Goal: Task Accomplishment & Management: Manage account settings

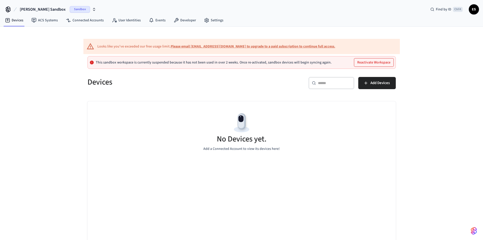
click at [25, 7] on span "[PERSON_NAME] Sandbox" at bounding box center [43, 9] width 46 height 6
click at [41, 45] on div "Software Production" at bounding box center [47, 42] width 69 height 7
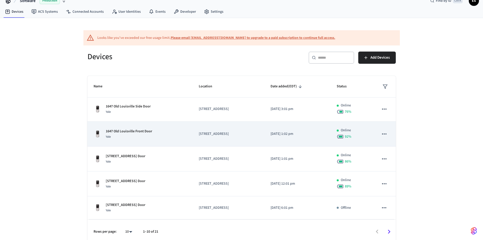
scroll to position [13, 0]
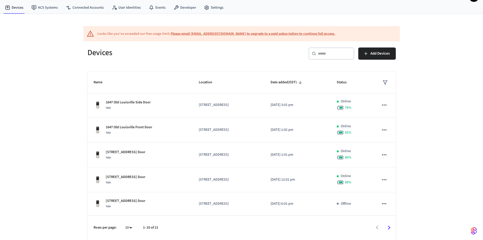
click at [391, 227] on icon "Go to next page" at bounding box center [389, 227] width 8 height 8
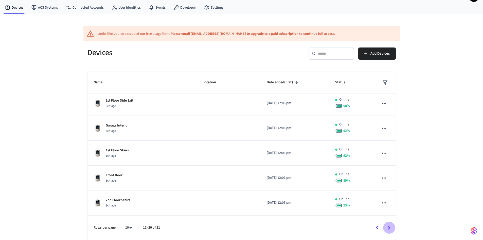
click at [391, 228] on icon "Go to next page" at bounding box center [389, 227] width 8 height 8
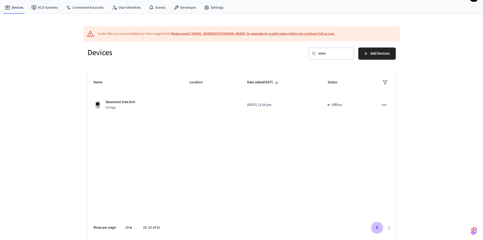
drag, startPoint x: 380, startPoint y: 227, endPoint x: 384, endPoint y: 217, distance: 10.6
click at [380, 227] on icon "Go to previous page" at bounding box center [377, 227] width 8 height 8
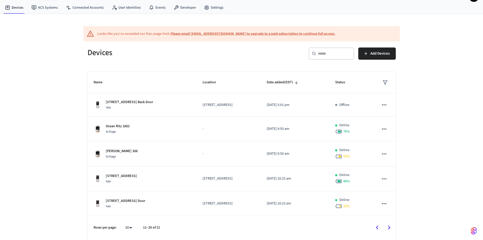
scroll to position [125, 0]
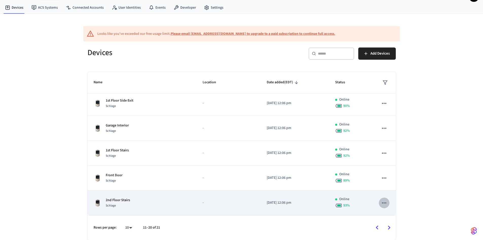
click at [382, 203] on icon "sticky table" at bounding box center [384, 202] width 4 height 1
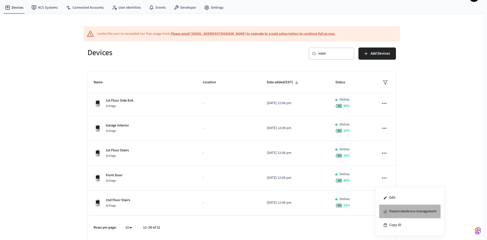
click at [400, 213] on li "Deactivate device management" at bounding box center [409, 211] width 61 height 14
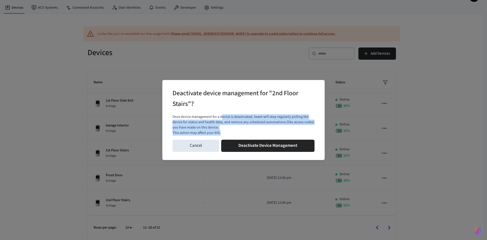
drag, startPoint x: 221, startPoint y: 117, endPoint x: 294, endPoint y: 133, distance: 75.0
click at [294, 133] on p "Once device management for a device is deactivated, Seam will stop regularly po…" at bounding box center [243, 124] width 142 height 21
click at [294, 133] on p "This action may affect your bill." at bounding box center [243, 132] width 142 height 5
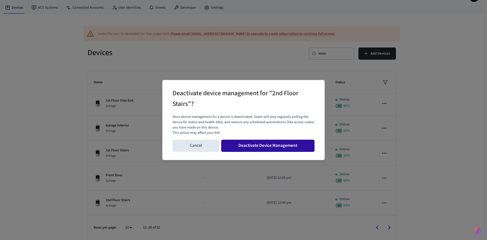
click at [283, 148] on button "Deactivate Device Management" at bounding box center [267, 145] width 93 height 12
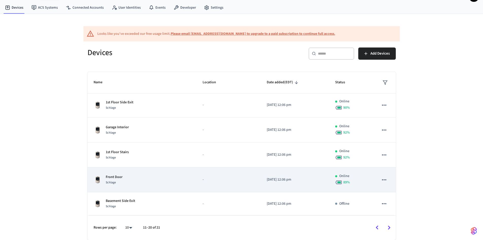
scroll to position [123, 0]
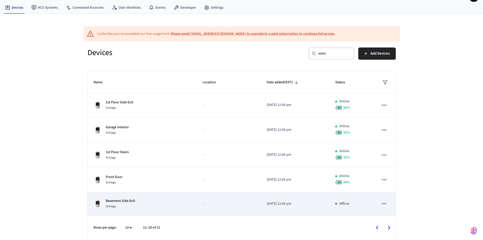
click at [381, 206] on icon "sticky table" at bounding box center [384, 203] width 7 height 7
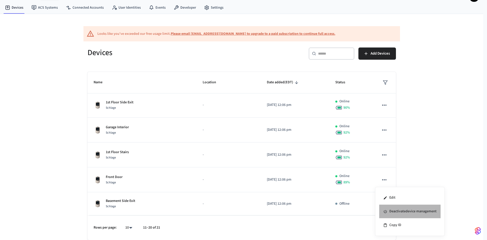
click at [390, 212] on li "Deactivate device management" at bounding box center [409, 211] width 61 height 14
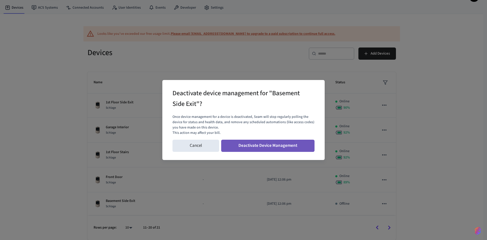
click at [295, 145] on button "Deactivate Device Management" at bounding box center [267, 145] width 93 height 12
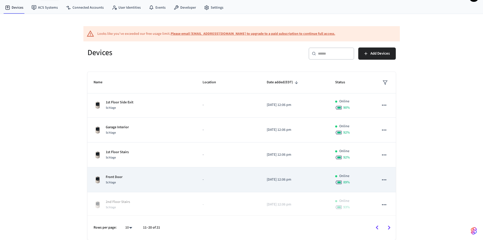
click at [379, 183] on button "sticky table" at bounding box center [384, 179] width 11 height 11
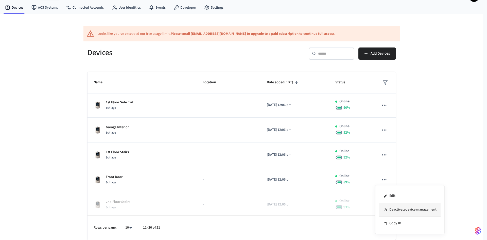
click at [396, 208] on li "Deactivate device management" at bounding box center [409, 210] width 61 height 14
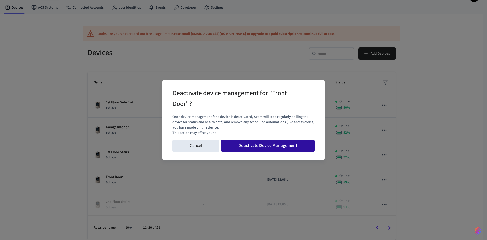
click at [275, 144] on button "Deactivate Device Management" at bounding box center [267, 145] width 93 height 12
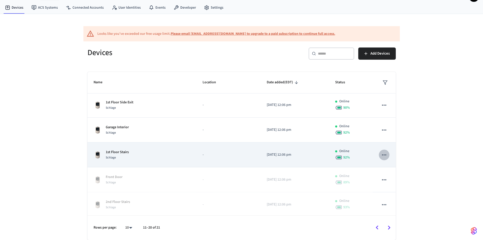
click at [381, 153] on icon "sticky table" at bounding box center [384, 154] width 7 height 7
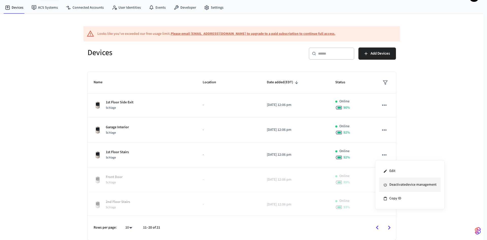
click at [407, 182] on li "Deactivate device management" at bounding box center [409, 185] width 61 height 14
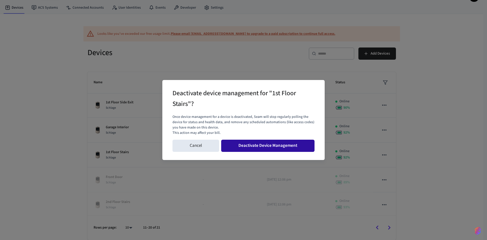
click at [270, 147] on button "Deactivate Device Management" at bounding box center [267, 145] width 93 height 12
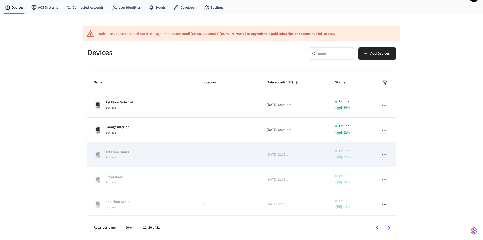
click at [381, 157] on icon "sticky table" at bounding box center [384, 154] width 7 height 7
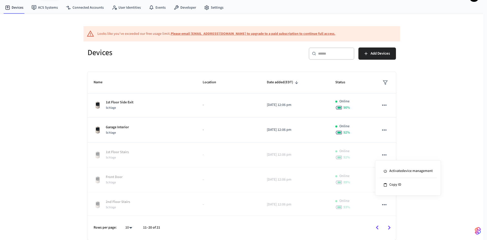
click at [450, 121] on div at bounding box center [243, 120] width 487 height 240
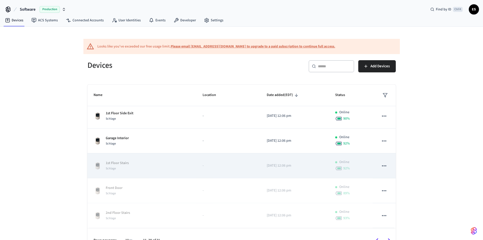
scroll to position [0, 0]
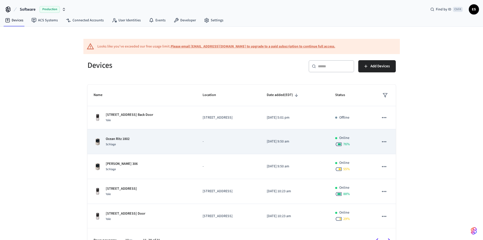
click at [161, 141] on div "Ocean Ritz 1802 Schlage" at bounding box center [142, 141] width 97 height 11
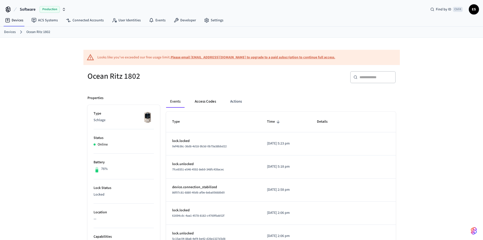
click at [199, 104] on button "Access Codes" at bounding box center [205, 101] width 29 height 12
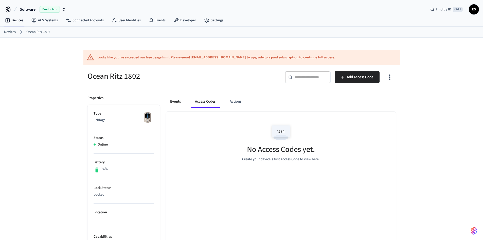
click at [170, 102] on button "Events" at bounding box center [175, 101] width 19 height 12
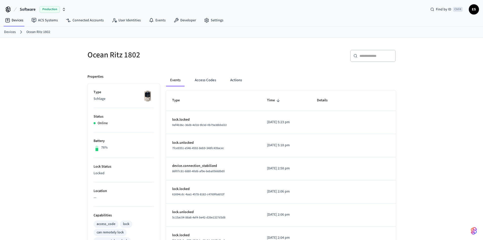
click at [14, 30] on link "Devices" at bounding box center [10, 31] width 12 height 5
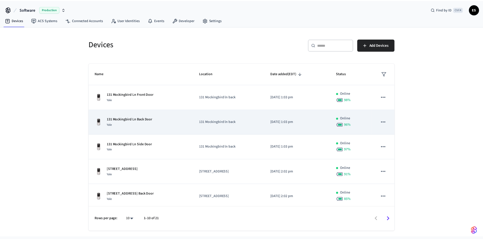
scroll to position [125, 0]
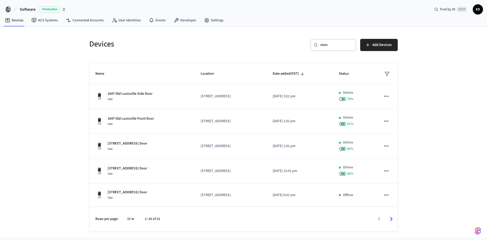
click at [390, 218] on icon "Go to next page" at bounding box center [391, 219] width 8 height 8
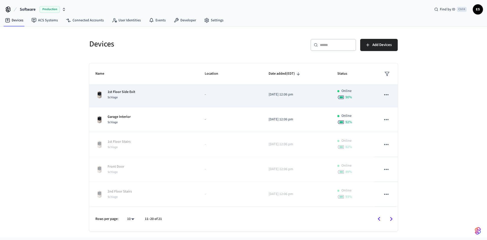
click at [384, 97] on icon "sticky table" at bounding box center [386, 94] width 7 height 7
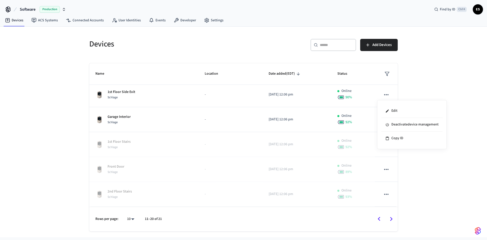
click at [453, 85] on div at bounding box center [243, 120] width 487 height 240
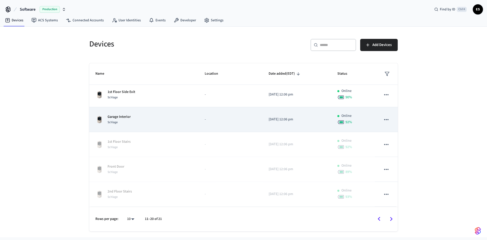
click at [127, 115] on p "Garage Interior" at bounding box center [119, 116] width 23 height 5
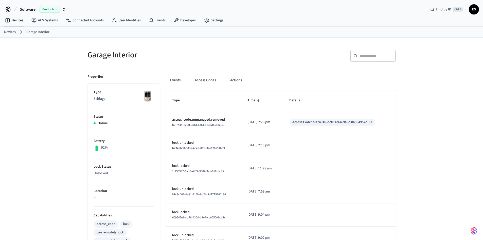
click at [12, 31] on link "Devices" at bounding box center [10, 31] width 12 height 5
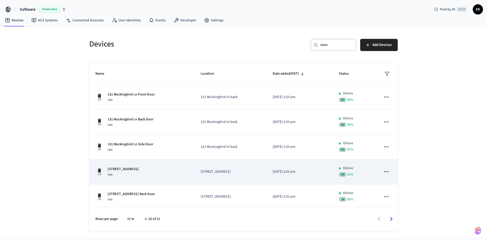
scroll to position [125, 0]
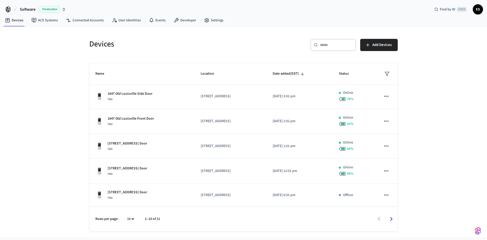
click at [389, 221] on icon "Go to next page" at bounding box center [391, 219] width 8 height 8
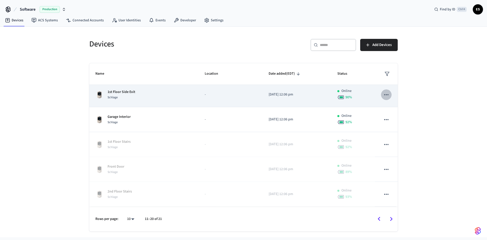
click at [383, 92] on icon "sticky table" at bounding box center [386, 94] width 7 height 7
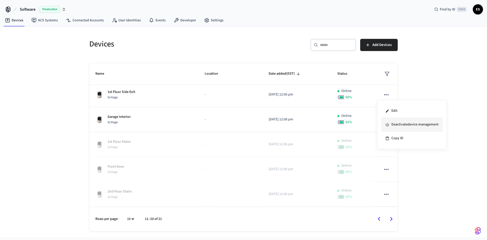
click at [396, 125] on li "Deactivate device management" at bounding box center [411, 125] width 61 height 14
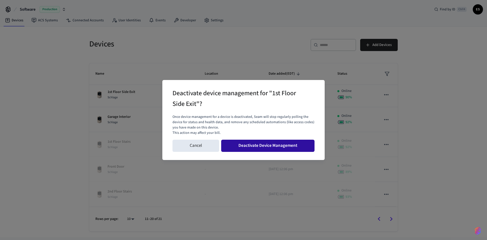
click at [295, 146] on button "Deactivate Device Management" at bounding box center [267, 145] width 93 height 12
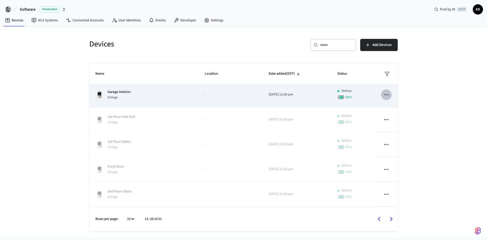
click at [383, 94] on icon "sticky table" at bounding box center [386, 94] width 7 height 7
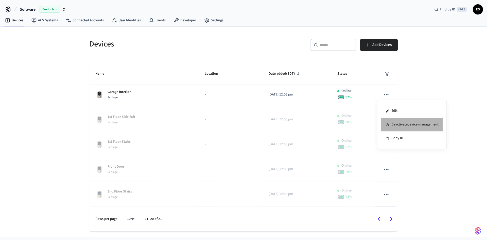
click at [406, 127] on li "Deactivate device management" at bounding box center [411, 125] width 61 height 14
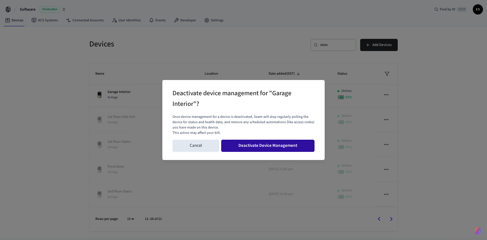
click at [290, 144] on button "Deactivate Device Management" at bounding box center [267, 145] width 93 height 12
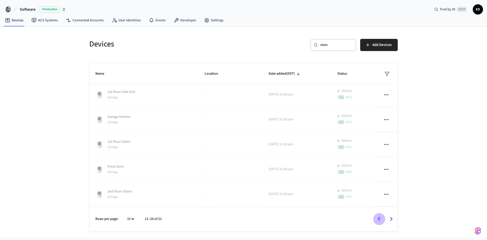
click at [378, 218] on icon "Go to previous page" at bounding box center [379, 219] width 3 height 4
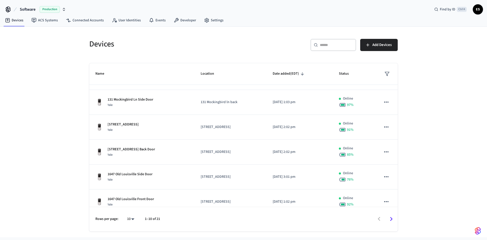
scroll to position [0, 0]
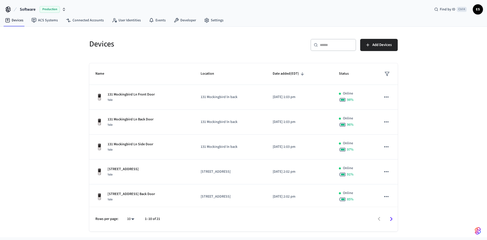
click at [392, 219] on icon "Go to next page" at bounding box center [391, 219] width 8 height 8
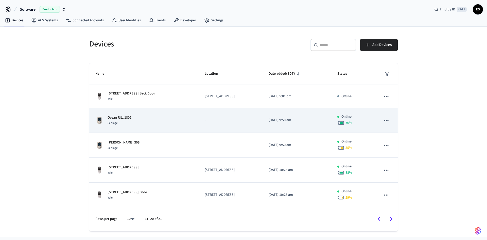
click at [383, 120] on icon "sticky table" at bounding box center [386, 120] width 7 height 7
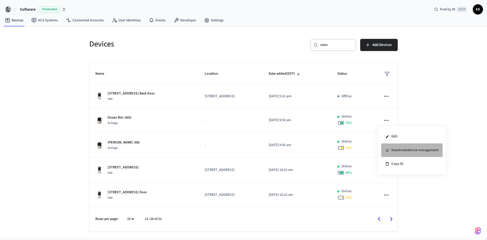
click at [399, 151] on li "Deactivate device management" at bounding box center [411, 150] width 61 height 14
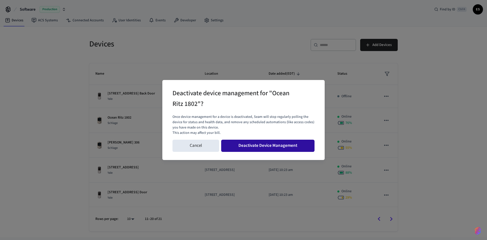
click at [290, 143] on button "Deactivate Device Management" at bounding box center [267, 145] width 93 height 12
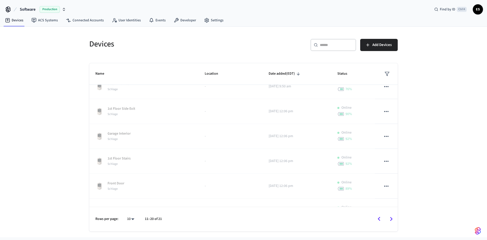
scroll to position [125, 0]
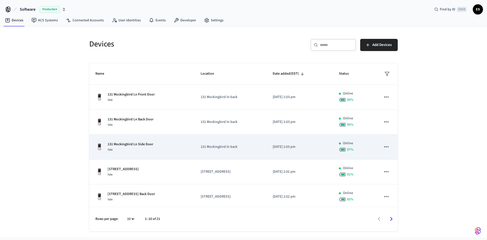
scroll to position [125, 0]
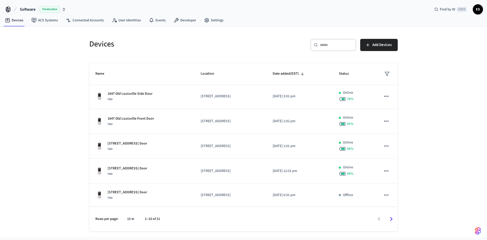
click at [391, 220] on icon "Go to next page" at bounding box center [391, 219] width 8 height 8
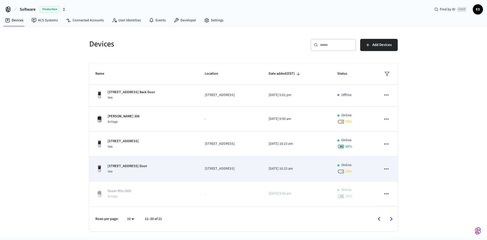
scroll to position [0, 0]
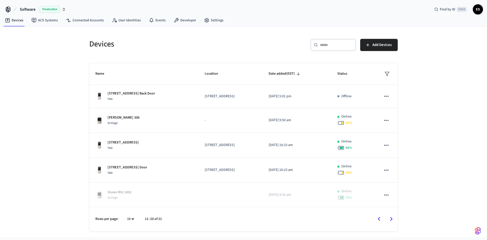
click at [373, 51] on div "​ ​ Add Devices" at bounding box center [322, 47] width 151 height 16
click at [374, 47] on span "Add Devices" at bounding box center [381, 45] width 19 height 7
click at [131, 219] on body "Software Production Find by ID Ctrl K ES Devices ACS Systems Connected Accounts…" at bounding box center [243, 118] width 487 height 237
click at [131, 219] on li "All" at bounding box center [128, 224] width 13 height 13
type input "**"
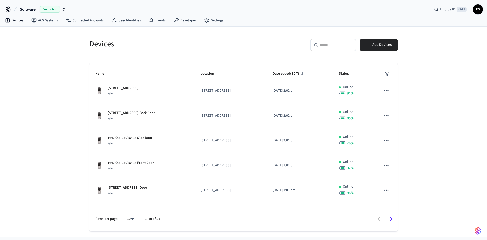
scroll to position [125, 0]
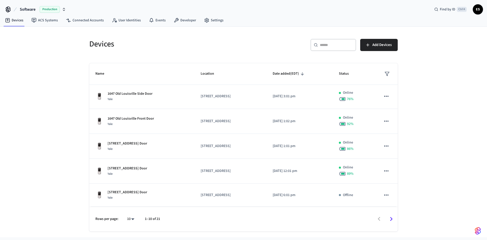
click at [394, 217] on icon "Go to next page" at bounding box center [391, 219] width 8 height 8
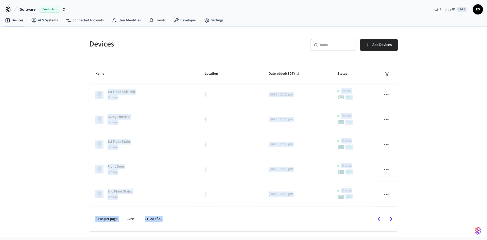
drag, startPoint x: 380, startPoint y: 211, endPoint x: 379, endPoint y: 213, distance: 3.1
click at [379, 213] on div "Name Location Date added (EDT) Status 519 W 2nd St Back Door Yale 519 w 2nd st …" at bounding box center [243, 147] width 308 height 168
click at [373, 47] on span "Add Devices" at bounding box center [381, 45] width 19 height 7
click at [51, 23] on link "ACS Systems" at bounding box center [44, 20] width 34 height 9
click at [76, 20] on link "Connected Accounts" at bounding box center [85, 20] width 46 height 9
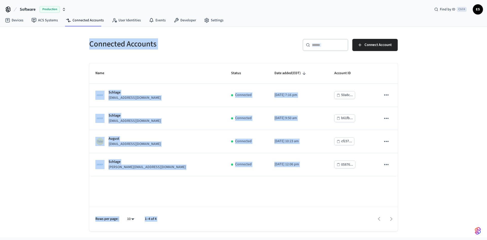
click at [179, 65] on th "Name" at bounding box center [157, 73] width 136 height 20
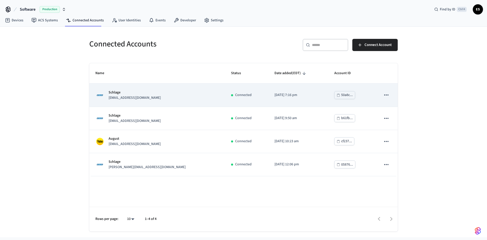
click at [389, 94] on icon "sticky table" at bounding box center [386, 95] width 7 height 7
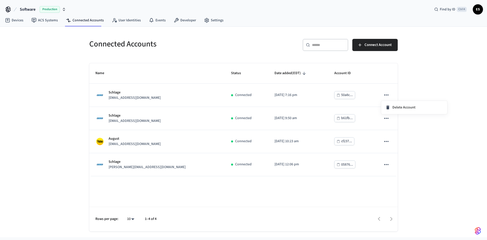
click at [279, 92] on div at bounding box center [243, 120] width 487 height 240
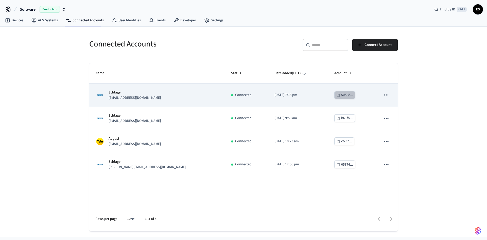
click at [347, 96] on div "50a8c..." at bounding box center [347, 95] width 12 height 6
click at [114, 94] on p "Schlage" at bounding box center [135, 92] width 52 height 5
click at [112, 91] on p "Schlage" at bounding box center [135, 92] width 52 height 5
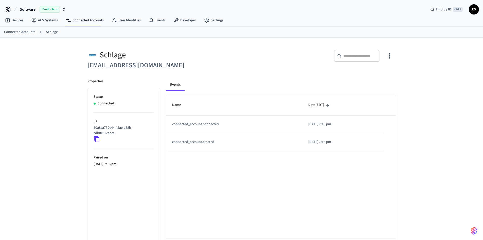
drag, startPoint x: 118, startPoint y: 69, endPoint x: 135, endPoint y: 64, distance: 17.1
click at [119, 69] on h6 "[EMAIL_ADDRESS][DOMAIN_NAME]" at bounding box center [163, 65] width 151 height 10
click at [392, 55] on icon "button" at bounding box center [390, 56] width 8 height 8
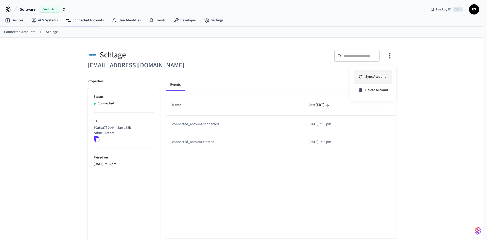
click at [378, 74] on li "Sync Account" at bounding box center [373, 76] width 38 height 13
click at [20, 32] on div at bounding box center [243, 120] width 487 height 240
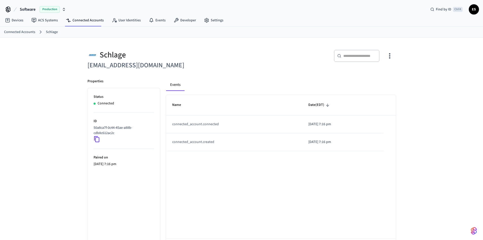
click at [20, 32] on link "Connected Accounts" at bounding box center [19, 31] width 31 height 5
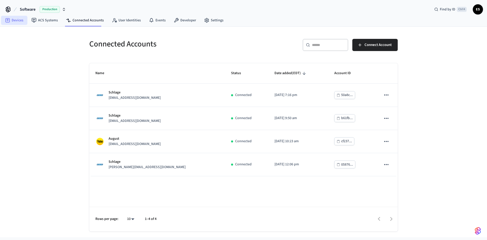
click at [16, 20] on link "Devices" at bounding box center [14, 20] width 26 height 9
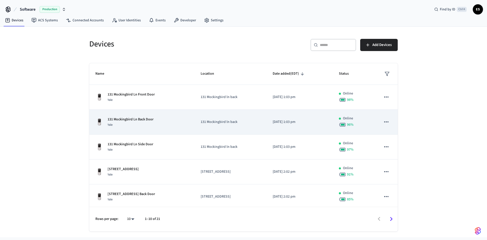
scroll to position [125, 0]
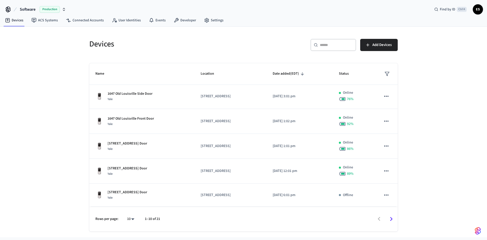
drag, startPoint x: 398, startPoint y: 166, endPoint x: 396, endPoint y: 164, distance: 2.7
click at [397, 165] on div "Devices ​ ​ Add Devices Name Location Date added (EDT) Status 131 Mockingbird L…" at bounding box center [243, 132] width 317 height 198
click at [388, 221] on icon "Go to next page" at bounding box center [391, 219] width 8 height 8
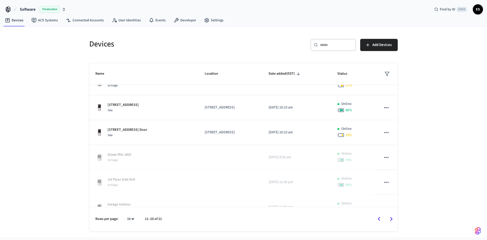
scroll to position [0, 0]
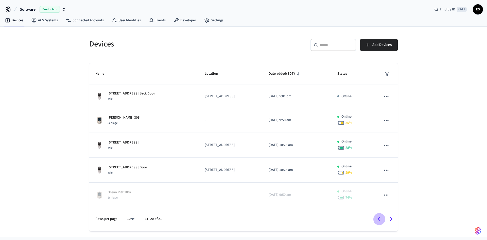
click at [378, 215] on icon "Go to previous page" at bounding box center [379, 219] width 8 height 8
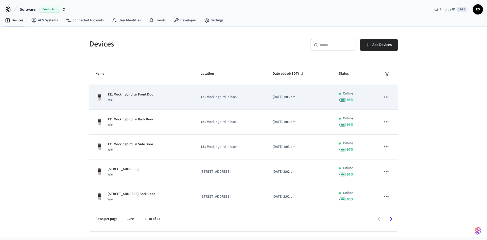
scroll to position [125, 0]
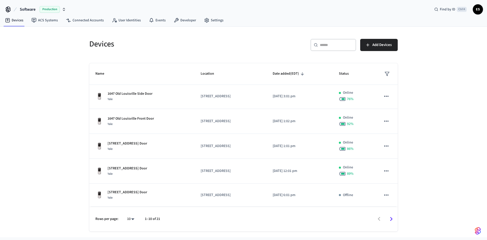
click at [392, 220] on icon "Go to next page" at bounding box center [391, 219] width 8 height 8
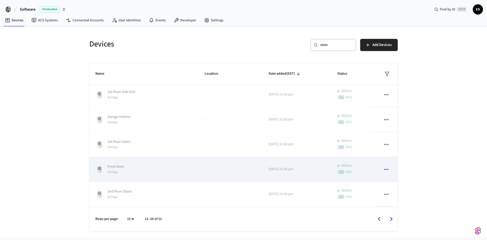
scroll to position [0, 0]
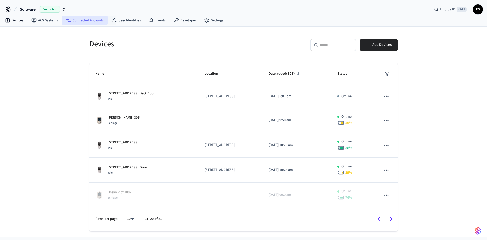
click at [93, 18] on link "Connected Accounts" at bounding box center [85, 20] width 46 height 9
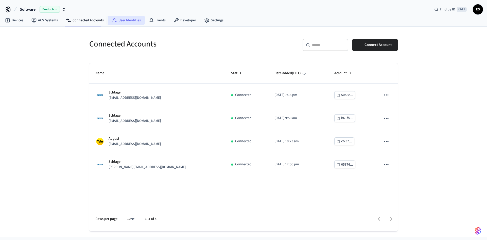
click at [132, 19] on link "User Identities" at bounding box center [126, 20] width 37 height 9
click at [161, 14] on div "Software Production Find by ID Ctrl K ES" at bounding box center [243, 7] width 487 height 15
click at [180, 21] on link "Developer" at bounding box center [185, 20] width 30 height 9
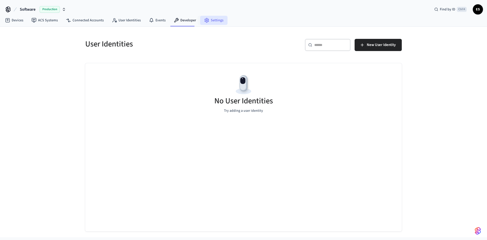
click at [208, 21] on link "Settings" at bounding box center [213, 20] width 27 height 9
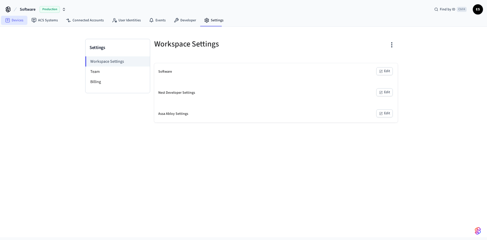
click at [14, 18] on link "Devices" at bounding box center [14, 20] width 26 height 9
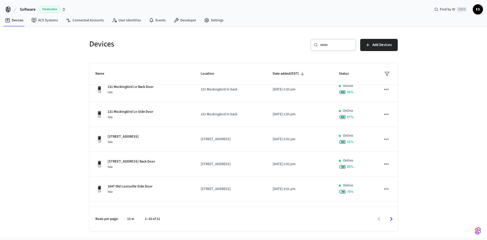
scroll to position [39, 0]
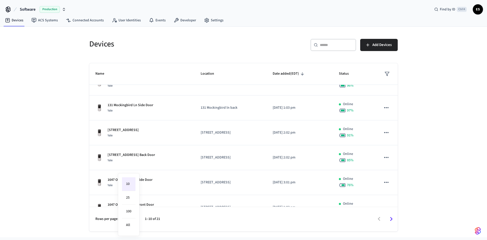
click at [133, 219] on body "Software Production Find by ID Ctrl K ES Devices ACS Systems Connected Accounts…" at bounding box center [243, 118] width 487 height 237
click at [131, 212] on li "100" at bounding box center [128, 211] width 13 height 14
type input "***"
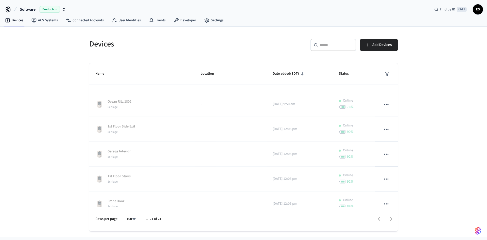
scroll to position [328, 0]
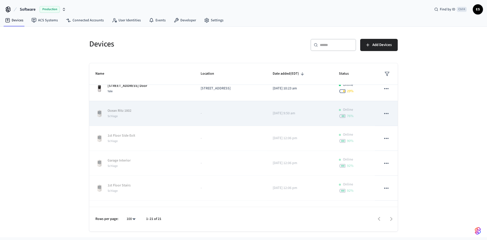
click at [384, 111] on icon "sticky table" at bounding box center [386, 113] width 7 height 7
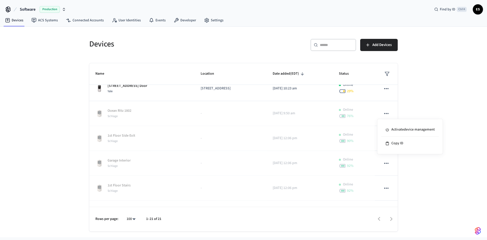
click at [437, 111] on div at bounding box center [243, 120] width 487 height 240
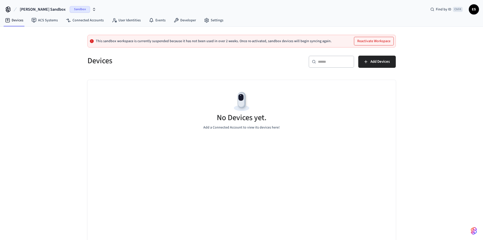
click at [39, 8] on span "[PERSON_NAME] Sandbox" at bounding box center [43, 9] width 46 height 6
click at [31, 42] on div "Software Production" at bounding box center [47, 42] width 69 height 7
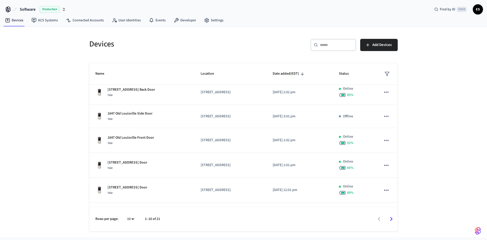
scroll to position [123, 0]
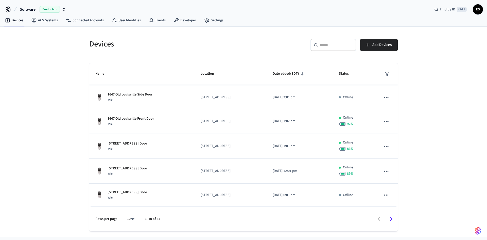
click at [134, 217] on body "Software Production Find by ID Ctrl K ES Devices ACS Systems Connected Accounts…" at bounding box center [243, 118] width 487 height 237
drag, startPoint x: 131, startPoint y: 222, endPoint x: 135, endPoint y: 209, distance: 13.2
click at [135, 209] on ul "10 25 100 All" at bounding box center [128, 204] width 13 height 55
click at [135, 209] on li "100" at bounding box center [128, 211] width 13 height 14
type input "***"
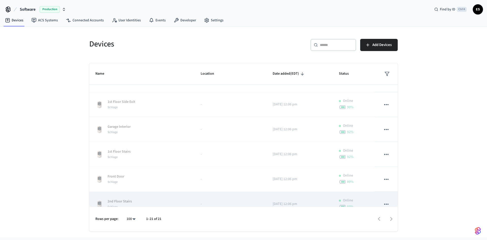
scroll to position [393, 0]
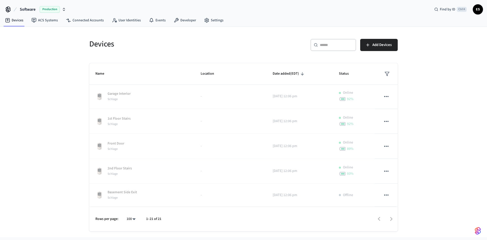
drag, startPoint x: 399, startPoint y: 176, endPoint x: 398, endPoint y: 173, distance: 3.0
click at [398, 173] on div "Devices ​ ​ Add Devices Name Location Date added (EDT) Status 131 Mockingbird L…" at bounding box center [243, 132] width 317 height 198
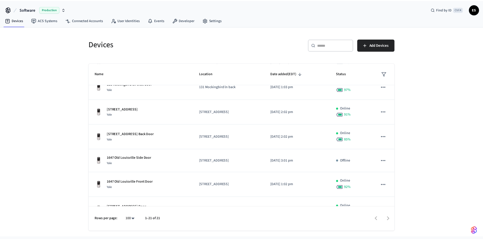
scroll to position [0, 0]
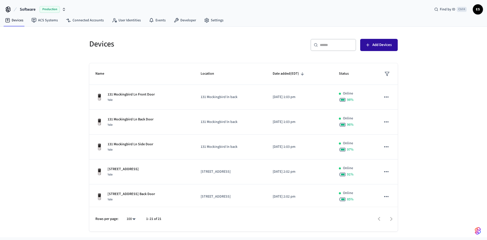
click at [378, 45] on span "Add Devices" at bounding box center [381, 45] width 19 height 7
click at [80, 22] on link "Connected Accounts" at bounding box center [85, 20] width 46 height 9
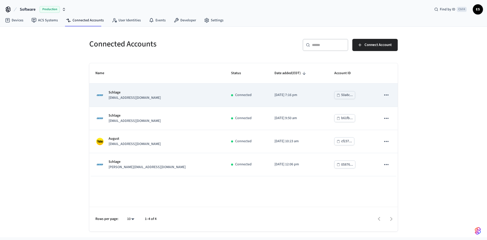
click at [119, 98] on p "[EMAIL_ADDRESS][DOMAIN_NAME]" at bounding box center [135, 97] width 52 height 5
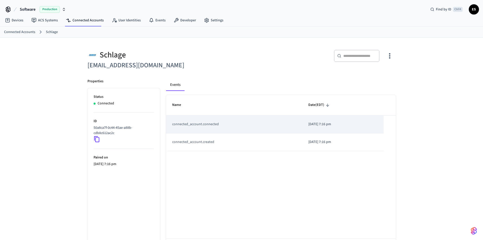
click at [207, 127] on td "connected_account.connected" at bounding box center [234, 124] width 136 height 18
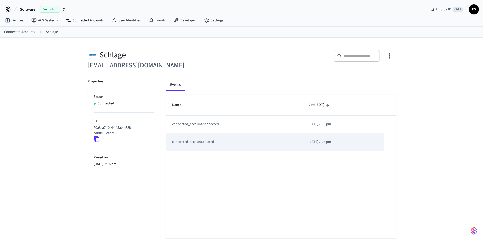
click at [205, 137] on td "connected_account.created" at bounding box center [234, 142] width 136 height 18
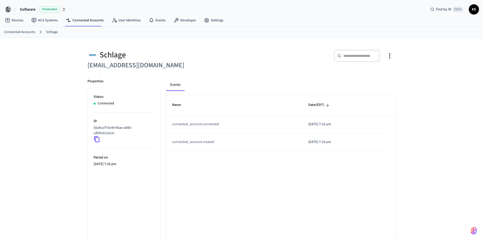
click at [22, 32] on link "Connected Accounts" at bounding box center [19, 31] width 31 height 5
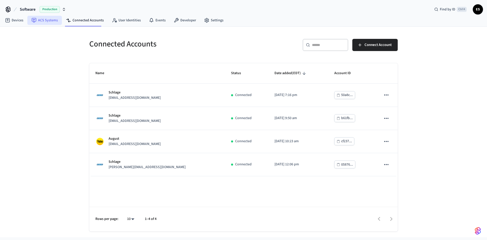
click at [50, 16] on link "ACS Systems" at bounding box center [44, 20] width 34 height 9
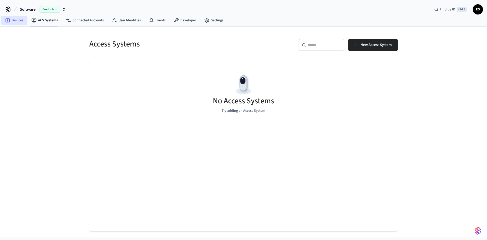
click at [15, 19] on link "Devices" at bounding box center [14, 20] width 26 height 9
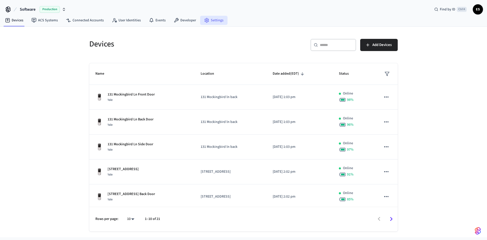
click at [215, 22] on link "Settings" at bounding box center [213, 20] width 27 height 9
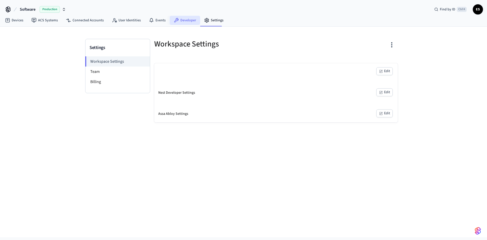
click at [182, 17] on link "Developer" at bounding box center [185, 20] width 30 height 9
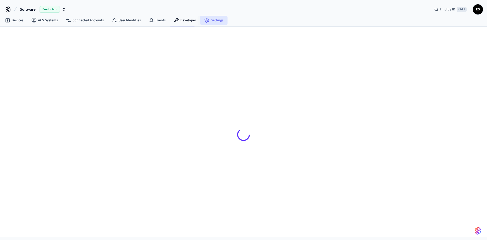
click at [209, 19] on link "Settings" at bounding box center [213, 20] width 27 height 9
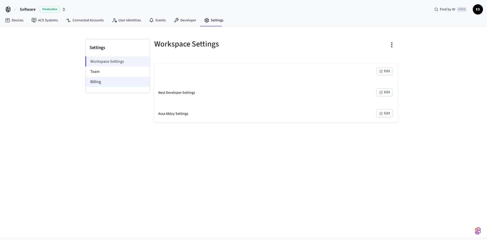
click at [95, 85] on li "Billing" at bounding box center [117, 82] width 64 height 10
click at [102, 85] on li "Billing" at bounding box center [117, 82] width 64 height 10
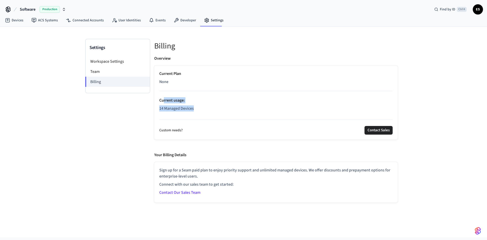
drag, startPoint x: 164, startPoint y: 99, endPoint x: 229, endPoint y: 111, distance: 65.8
click at [229, 111] on div "Current Plan None Current usage : 14 Managed Devices" at bounding box center [275, 92] width 233 height 43
click at [229, 111] on p "14 Managed Devices" at bounding box center [275, 108] width 233 height 6
click at [94, 72] on li "Team" at bounding box center [117, 71] width 64 height 10
click at [101, 68] on li "Team" at bounding box center [117, 71] width 64 height 10
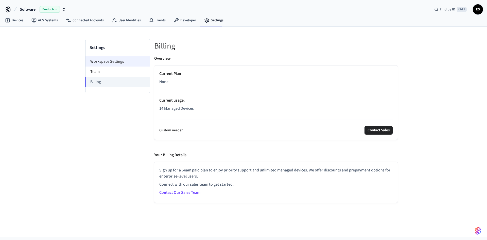
click at [109, 61] on li "Workspace Settings" at bounding box center [117, 61] width 64 height 10
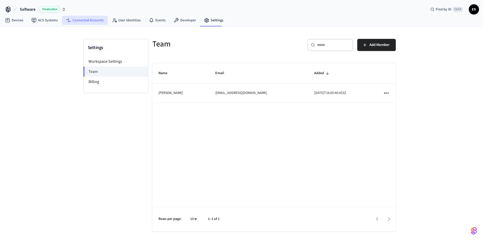
click at [86, 21] on link "Connected Accounts" at bounding box center [85, 20] width 46 height 9
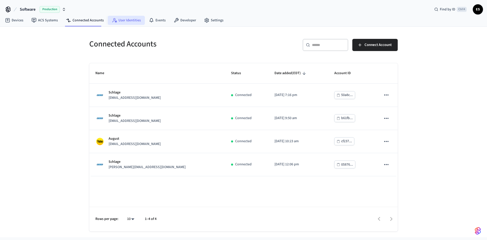
click at [127, 20] on link "User Identities" at bounding box center [126, 20] width 37 height 9
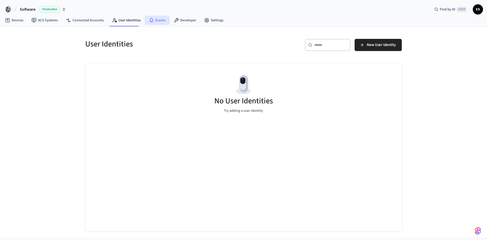
click at [153, 22] on link "Events" at bounding box center [157, 20] width 25 height 9
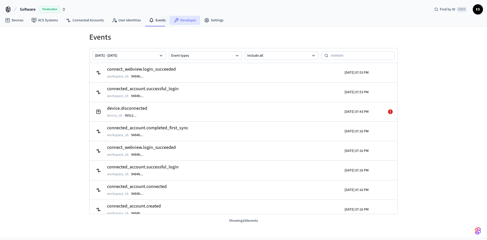
click at [174, 21] on icon at bounding box center [176, 20] width 5 height 5
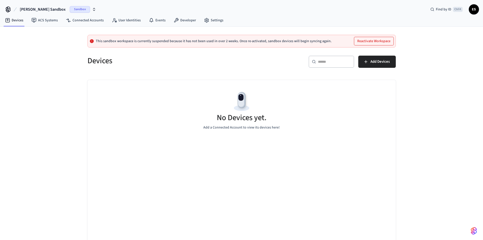
click at [472, 9] on span "ES" at bounding box center [473, 9] width 9 height 9
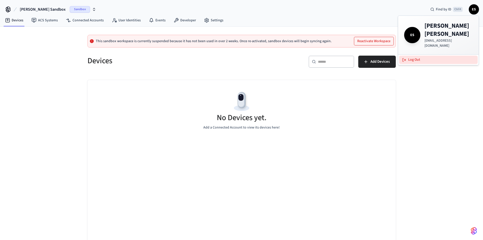
click at [414, 56] on button "Log Out" at bounding box center [438, 60] width 79 height 8
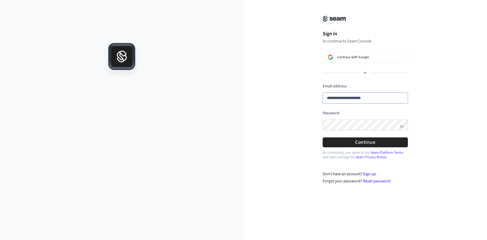
drag, startPoint x: 372, startPoint y: 102, endPoint x: 306, endPoint y: 97, distance: 66.4
click at [306, 97] on div "**********" at bounding box center [364, 95] width 243 height 178
click at [405, 125] on button "Show password" at bounding box center [402, 126] width 6 height 6
click at [259, 125] on div "**********" at bounding box center [364, 95] width 243 height 178
click at [349, 141] on button "Continue" at bounding box center [365, 142] width 85 height 10
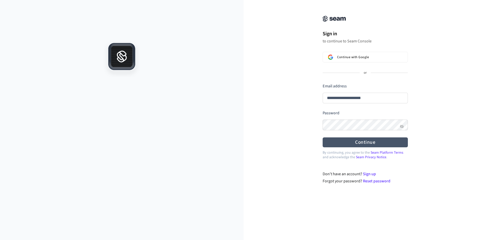
type input "**********"
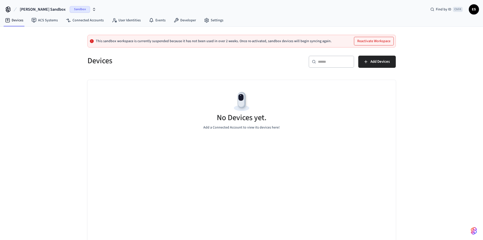
click at [48, 10] on span "[PERSON_NAME] Sandbox" at bounding box center [43, 9] width 46 height 6
click at [54, 43] on div "Software Production" at bounding box center [47, 42] width 69 height 7
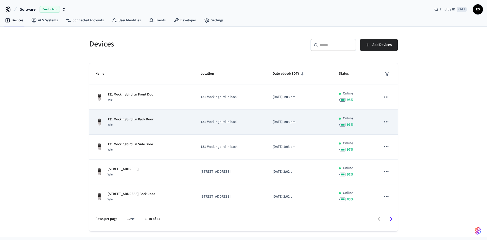
scroll to position [123, 0]
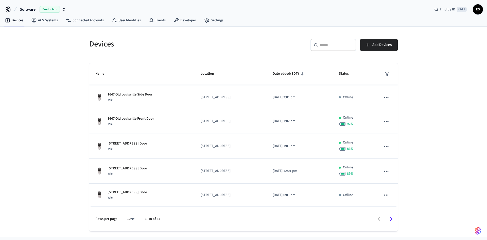
click at [392, 216] on icon "Go to next page" at bounding box center [391, 219] width 8 height 8
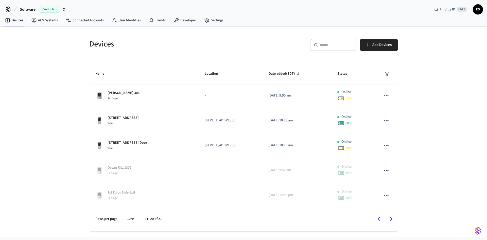
scroll to position [0, 0]
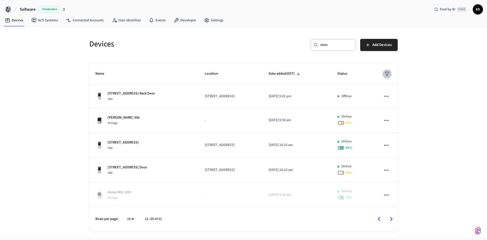
click at [384, 73] on icon "sticky table" at bounding box center [386, 73] width 5 height 5
click at [397, 117] on li "Unmanaged" at bounding box center [396, 117] width 27 height 14
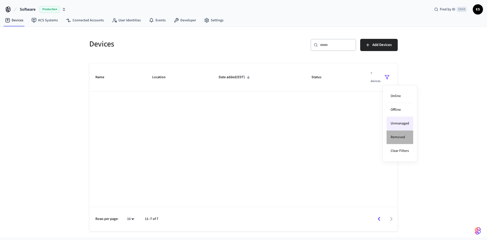
click at [401, 138] on li "Removed" at bounding box center [400, 137] width 27 height 14
click at [401, 92] on li "Online" at bounding box center [400, 96] width 27 height 14
click at [384, 78] on div at bounding box center [243, 120] width 487 height 240
click at [387, 79] on icon "sticky table" at bounding box center [386, 77] width 5 height 5
click at [398, 109] on li "Offline" at bounding box center [400, 110] width 27 height 14
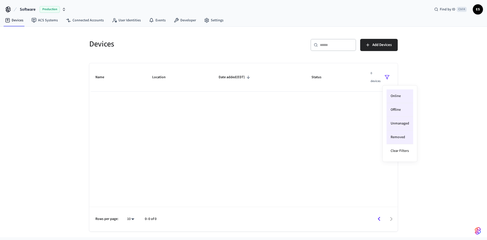
click at [88, 20] on div at bounding box center [243, 120] width 487 height 240
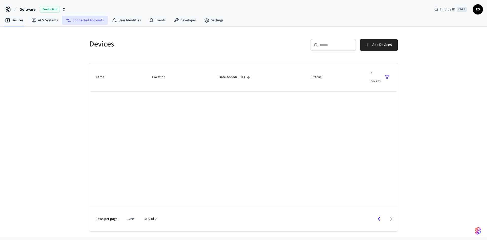
click at [95, 23] on link "Connected Accounts" at bounding box center [85, 20] width 46 height 9
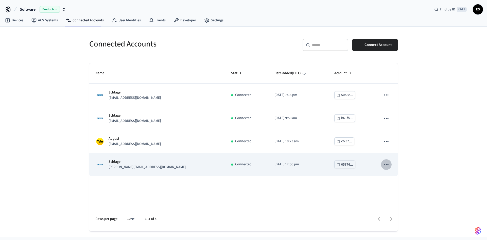
click at [385, 163] on icon "sticky table" at bounding box center [386, 164] width 7 height 7
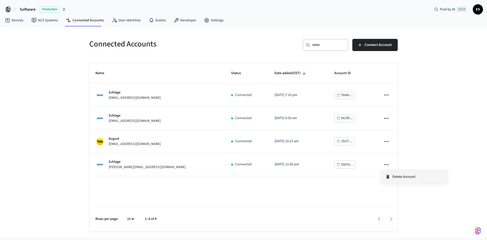
click at [394, 178] on span "Delete Account" at bounding box center [403, 176] width 23 height 5
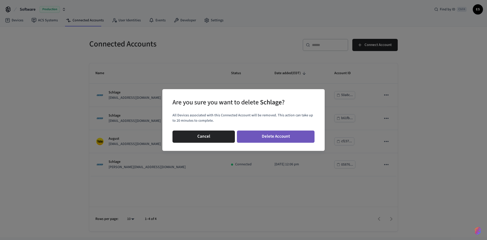
click at [291, 138] on button "Delete Account" at bounding box center [276, 136] width 78 height 12
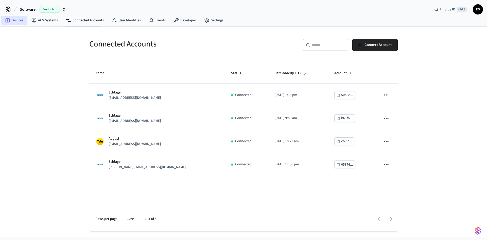
click at [13, 22] on link "Devices" at bounding box center [14, 20] width 26 height 9
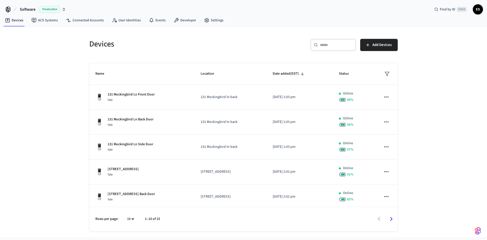
scroll to position [123, 0]
click at [391, 219] on icon "Go to next page" at bounding box center [391, 219] width 8 height 8
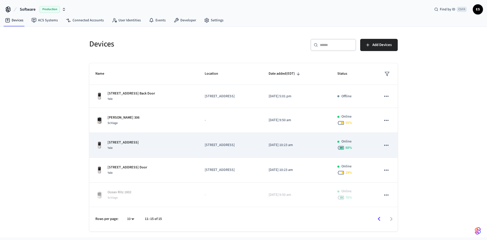
scroll to position [1, 0]
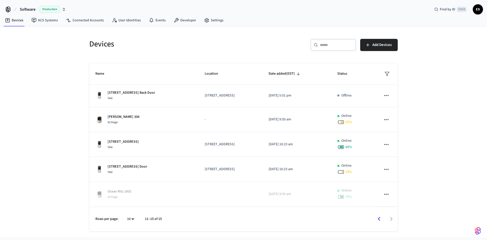
click at [380, 219] on icon "Go to previous page" at bounding box center [379, 219] width 8 height 8
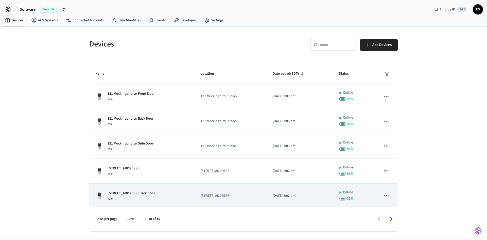
scroll to position [123, 0]
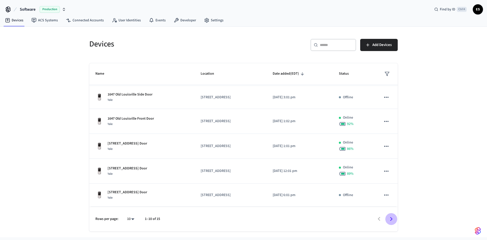
click at [392, 217] on icon "Go to next page" at bounding box center [391, 219] width 8 height 8
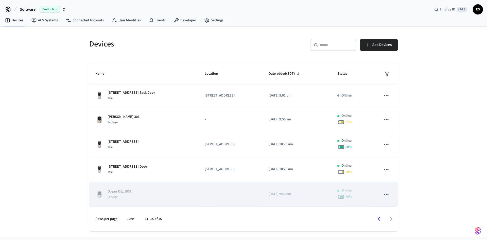
click at [385, 194] on icon "sticky table" at bounding box center [386, 194] width 7 height 7
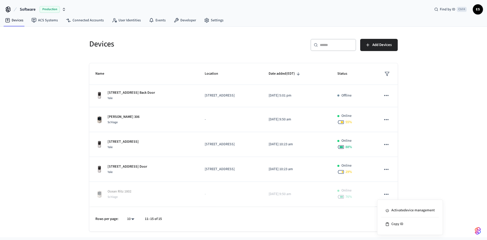
click at [385, 194] on div at bounding box center [243, 120] width 487 height 240
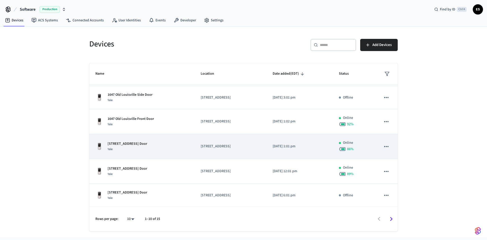
scroll to position [123, 0]
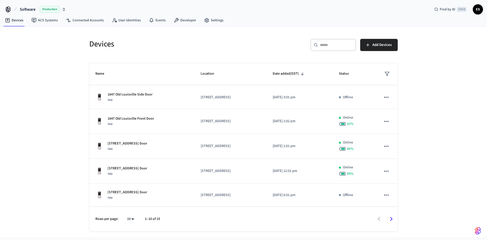
click at [393, 218] on icon "Go to next page" at bounding box center [391, 219] width 8 height 8
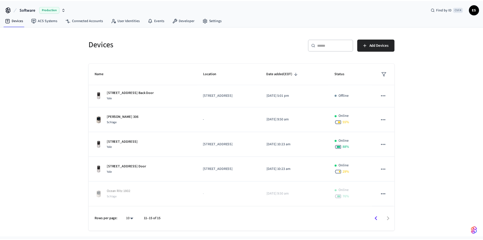
scroll to position [1, 0]
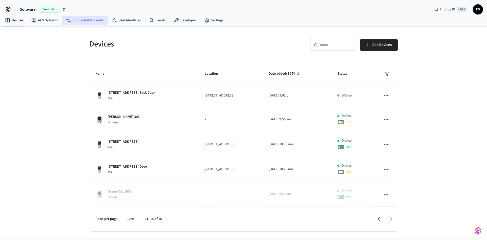
click at [85, 21] on link "Connected Accounts" at bounding box center [85, 20] width 46 height 9
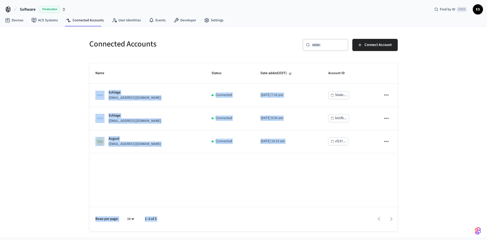
drag, startPoint x: 273, startPoint y: 185, endPoint x: 212, endPoint y: 47, distance: 150.6
click at [212, 47] on div "Connected Accounts ​ ​ Connect Account Name Status Date added (EDT) Account ID …" at bounding box center [243, 132] width 317 height 198
click at [212, 47] on h5 "Connected Accounts" at bounding box center [164, 44] width 151 height 10
drag, startPoint x: 207, startPoint y: 40, endPoint x: 272, endPoint y: 180, distance: 154.4
click at [272, 180] on div "Connected Accounts ​ ​ Connect Account Name Status Date added (EDT) Account ID …" at bounding box center [243, 132] width 317 height 198
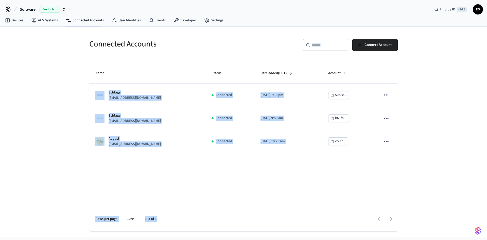
click at [272, 180] on div "Name Status Date added (EDT) Account ID Schlage [EMAIL_ADDRESS][DOMAIN_NAME] Co…" at bounding box center [243, 147] width 308 height 168
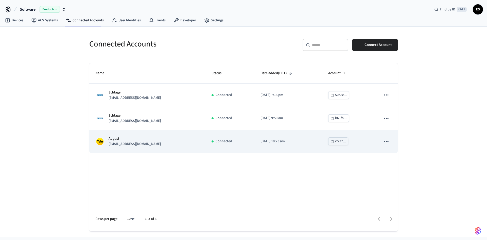
click at [158, 144] on p "[EMAIL_ADDRESS][DOMAIN_NAME]" at bounding box center [135, 143] width 52 height 5
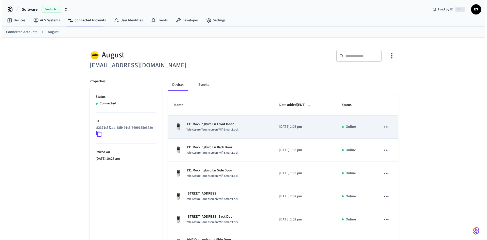
scroll to position [131, 0]
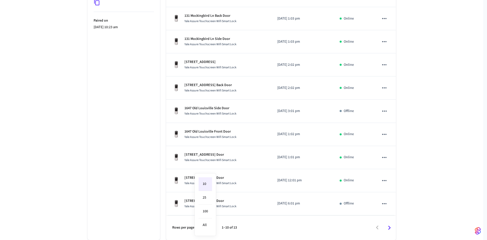
click at [206, 228] on body "Software Production Find by ID Ctrl K ES Devices ACS Systems Connected Accounts…" at bounding box center [243, 54] width 487 height 371
click at [206, 226] on li "All" at bounding box center [205, 224] width 13 height 13
type input "**"
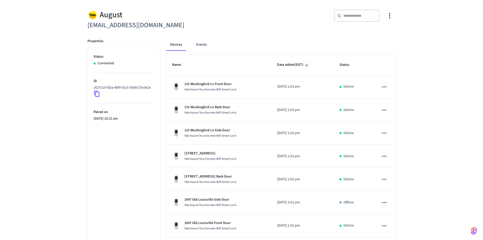
scroll to position [0, 0]
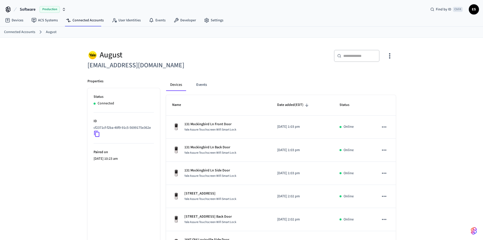
click at [8, 125] on div "August [EMAIL_ADDRESS][DOMAIN_NAME] ​ ​ Properties Status Connected ID cf2371cf…" at bounding box center [241, 239] width 483 height 403
click at [80, 23] on link "Connected Accounts" at bounding box center [85, 20] width 46 height 9
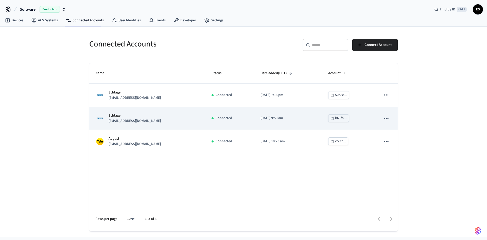
click at [150, 122] on div "Schlage [EMAIL_ADDRESS][DOMAIN_NAME]" at bounding box center [147, 118] width 104 height 11
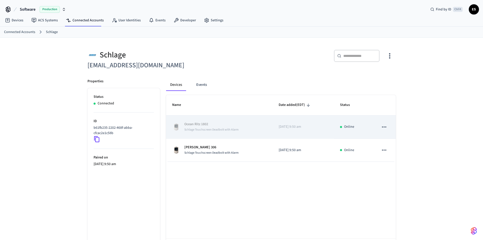
click at [385, 127] on icon "sticky table" at bounding box center [384, 126] width 4 height 1
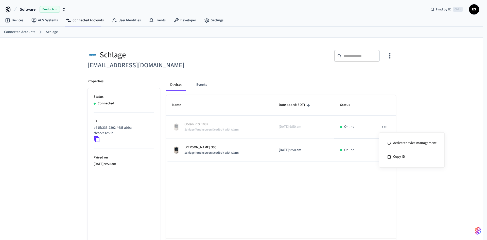
click at [314, 182] on div at bounding box center [243, 120] width 487 height 240
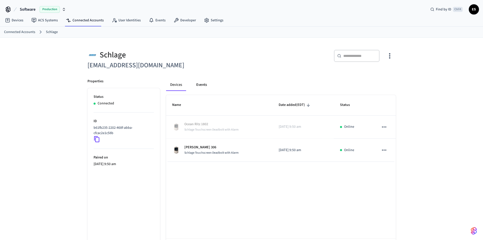
click at [203, 87] on button "Events" at bounding box center [201, 85] width 19 height 12
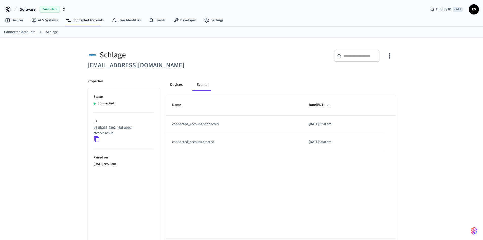
click at [184, 84] on button "Devices" at bounding box center [176, 85] width 21 height 12
